Goal: Obtain resource: Download file/media

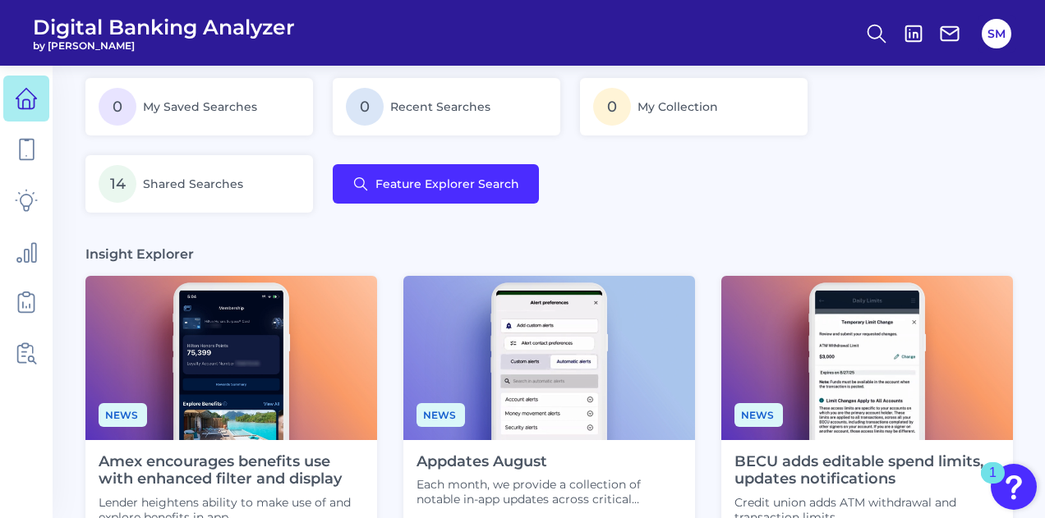
scroll to position [329, 0]
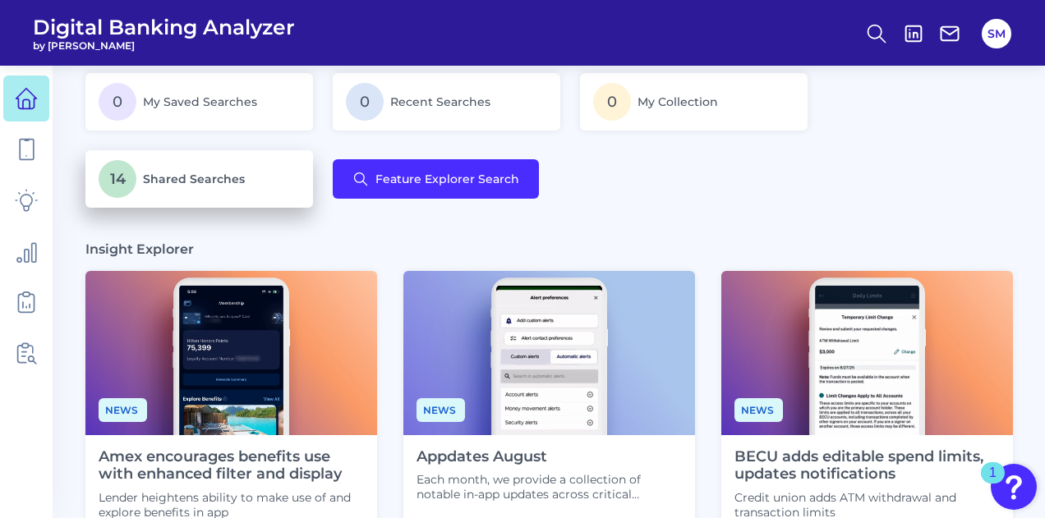
click at [187, 191] on p "14 Shared Searches" at bounding box center [199, 179] width 201 height 38
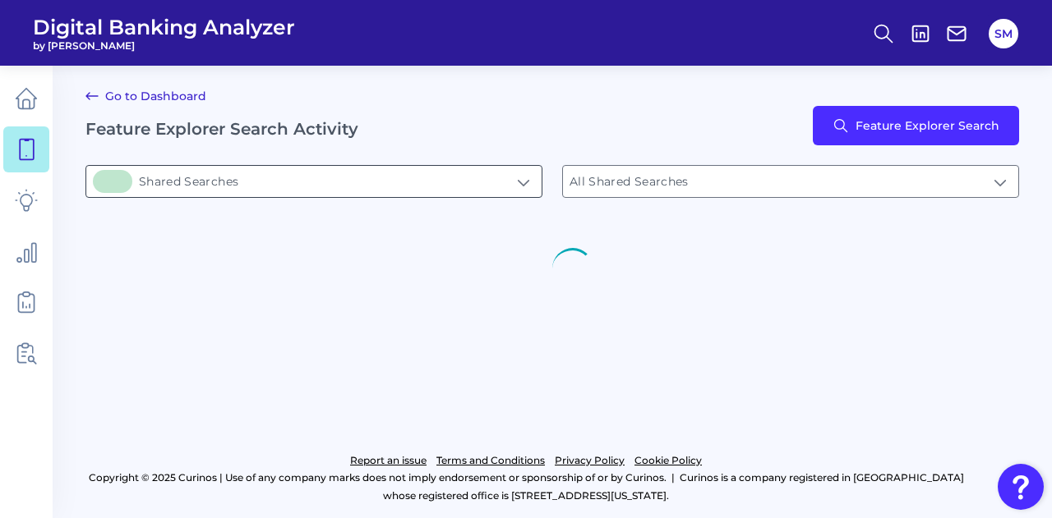
type input "14Shared Searches"
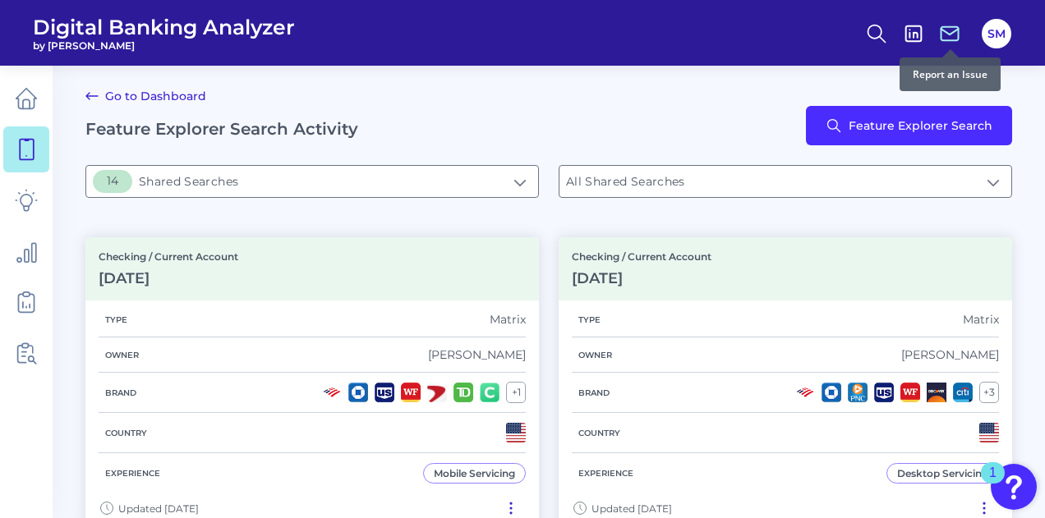
click at [945, 35] on icon at bounding box center [949, 33] width 23 height 23
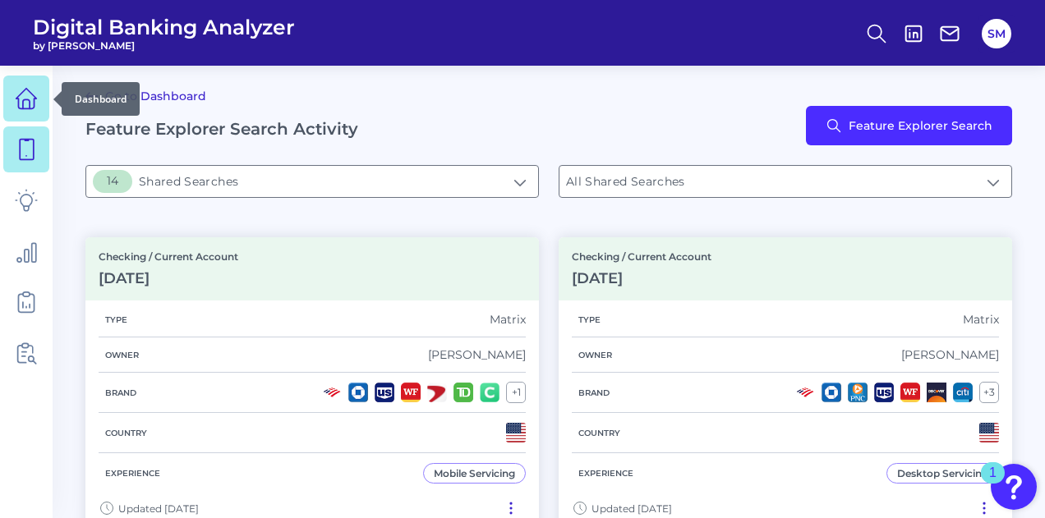
click at [36, 110] on link at bounding box center [26, 99] width 46 height 46
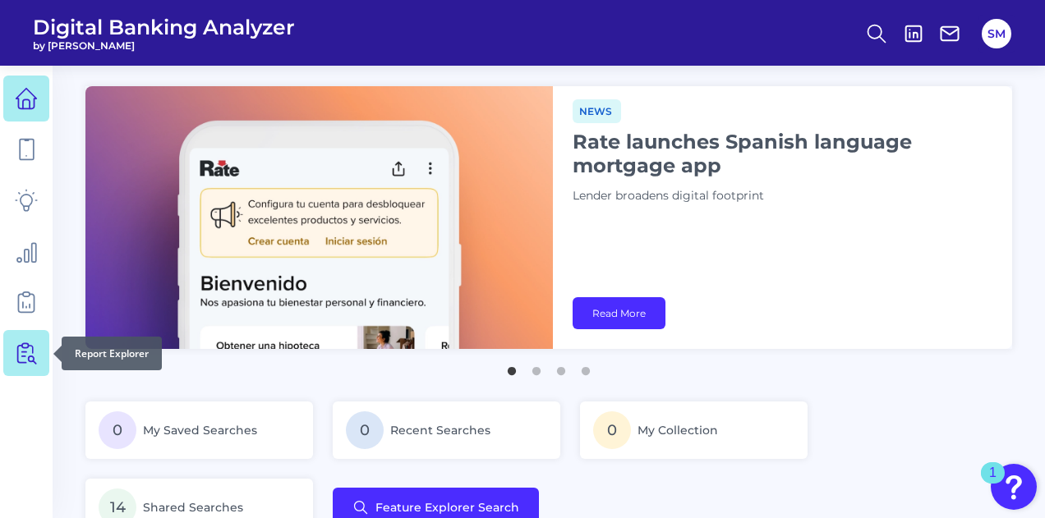
click at [29, 357] on icon at bounding box center [29, 353] width 14 height 21
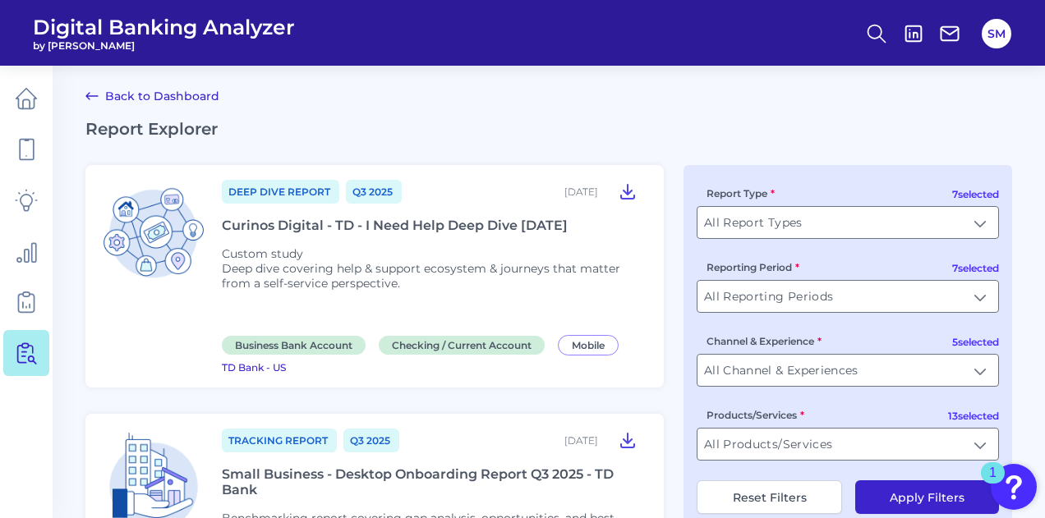
click at [536, 223] on div "Curinos Digital - TD - I Need Help Deep Dive [DATE]" at bounding box center [395, 226] width 346 height 16
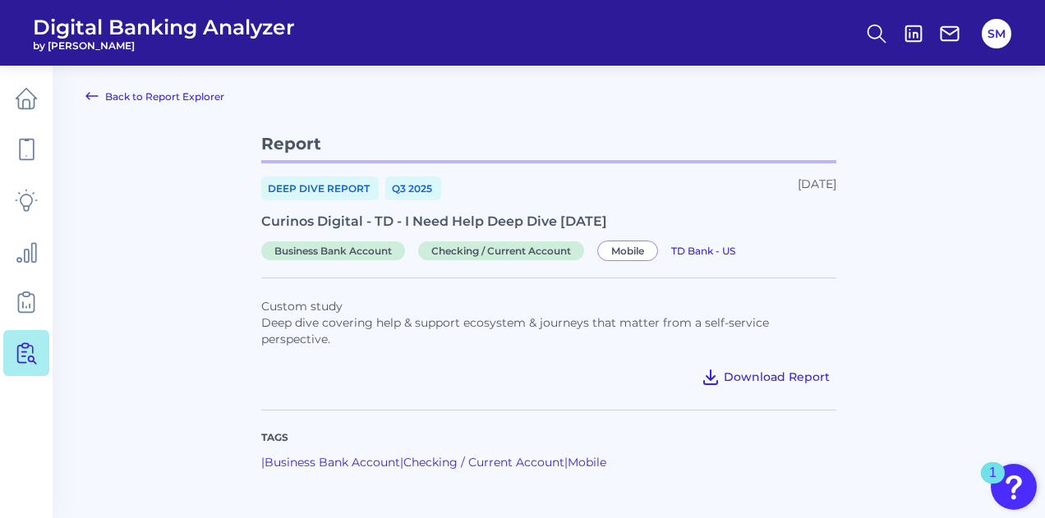
click at [797, 365] on button "Download Report" at bounding box center [765, 377] width 142 height 26
